Goal: Check status

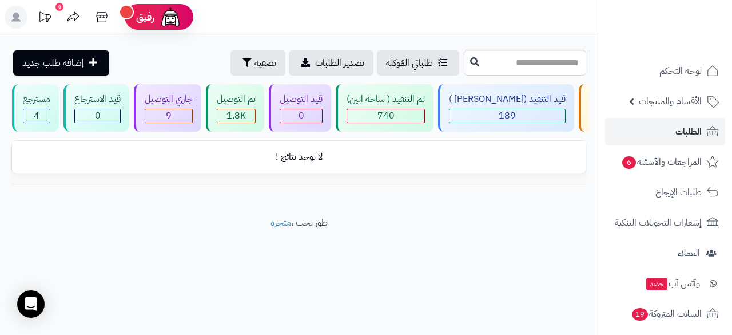
scroll to position [0, -114]
